Goal: Information Seeking & Learning: Learn about a topic

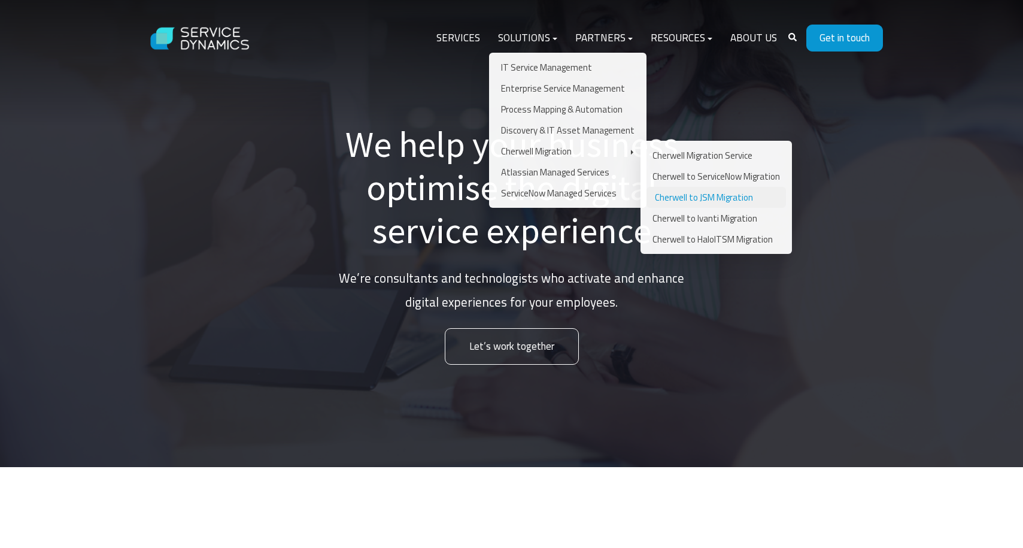
click at [713, 201] on link "Cherwell to JSM Migration" at bounding box center [717, 197] width 140 height 21
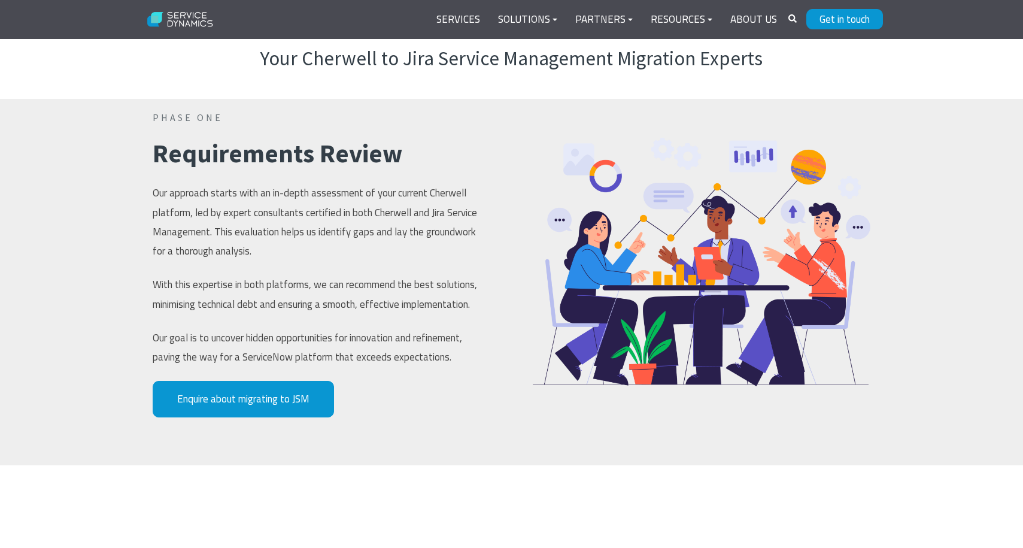
scroll to position [762, 0]
click at [198, 25] on img at bounding box center [181, 19] width 80 height 31
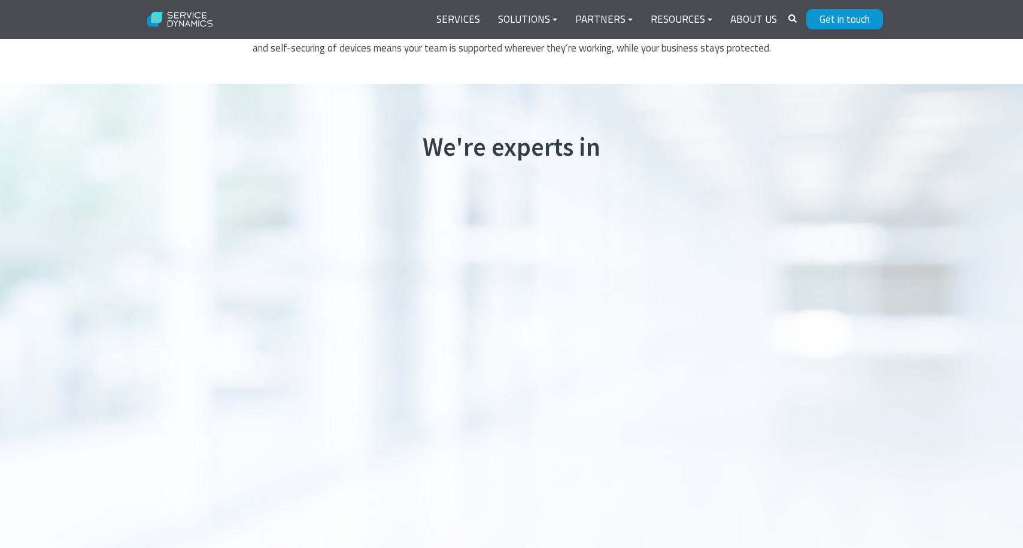
scroll to position [647, 0]
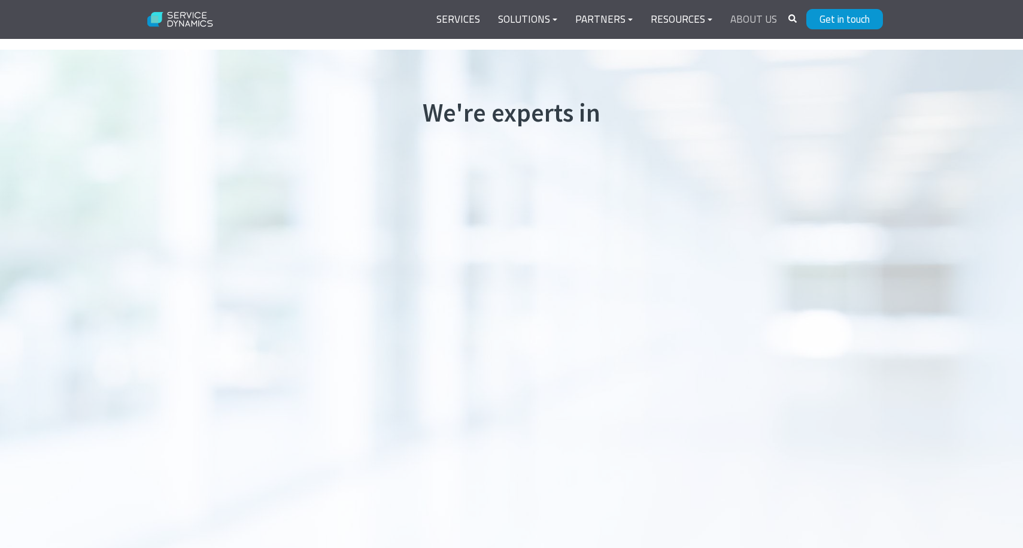
click at [762, 22] on link "About Us" at bounding box center [754, 19] width 65 height 29
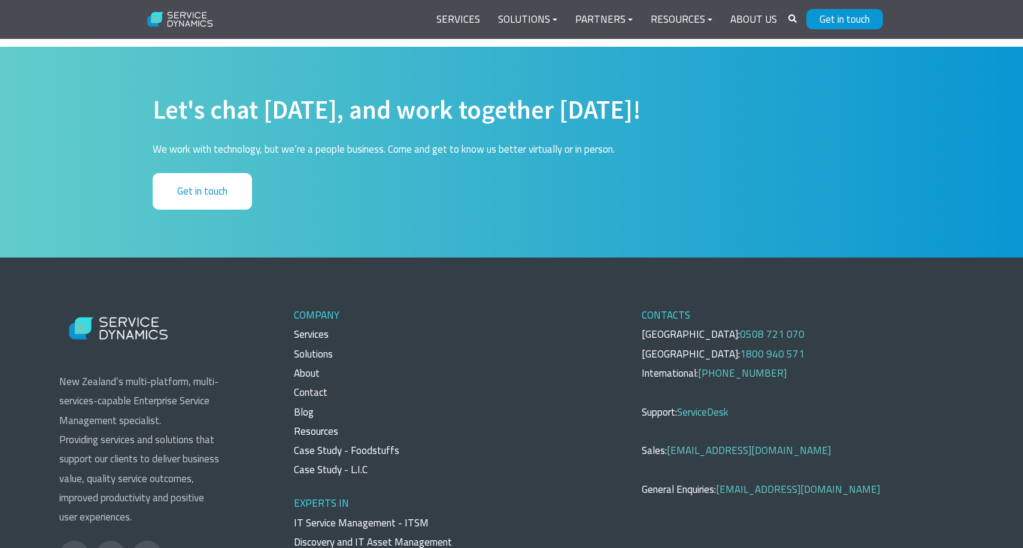
scroll to position [4138, 0]
